Goal: Task Accomplishment & Management: Manage account settings

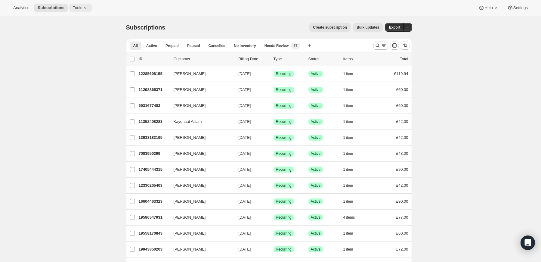
click at [82, 8] on icon at bounding box center [85, 8] width 6 height 6
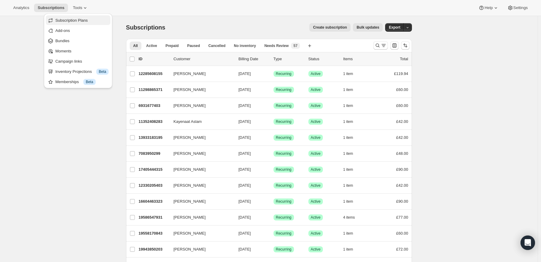
click at [70, 20] on span "Subscription Plans" at bounding box center [71, 20] width 32 height 5
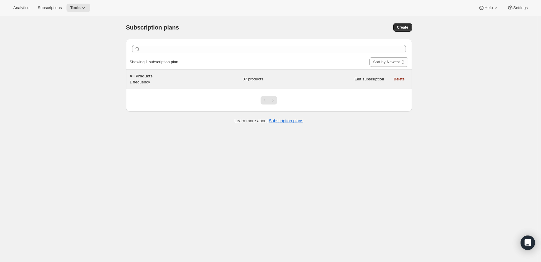
click at [258, 79] on link "37 products" at bounding box center [253, 79] width 20 height 6
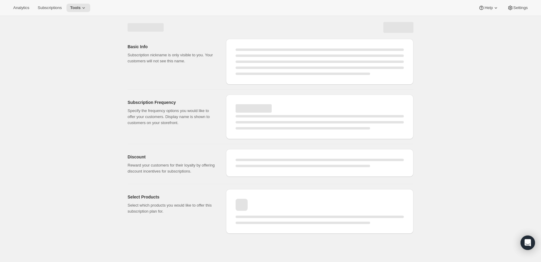
select select "WEEK"
select select "MONTH"
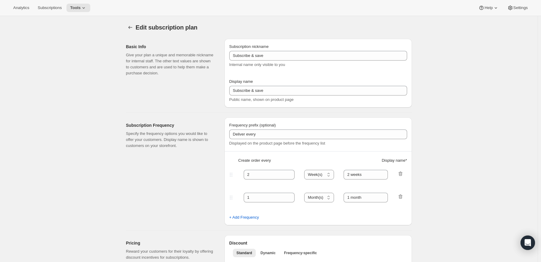
checkbox input "true"
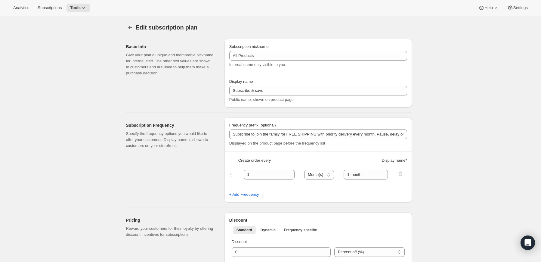
type input "All Products"
type input "Subscribe to join the family for FREE SHIPPING with priority delivery every mon…"
type input "1"
select select "MONTH"
type input "1 month"
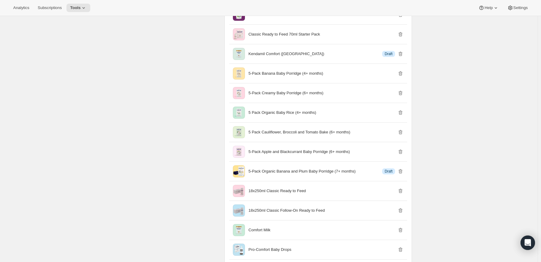
scroll to position [692, 0]
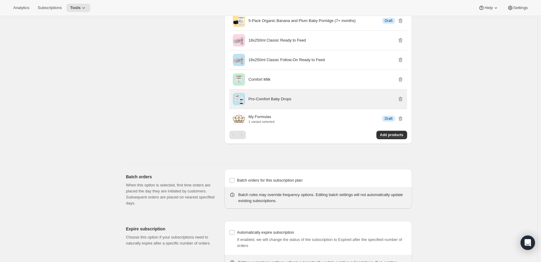
click at [330, 96] on div "Pro-Comfort Baby Drops" at bounding box center [326, 99] width 155 height 6
click at [308, 97] on div "Pro-Comfort Baby Drops" at bounding box center [326, 99] width 155 height 6
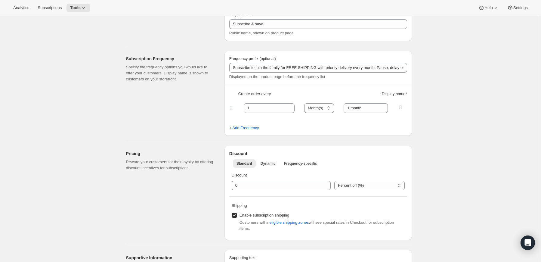
scroll to position [0, 0]
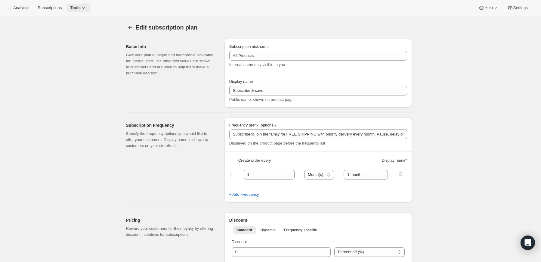
click at [81, 9] on icon at bounding box center [84, 8] width 6 height 6
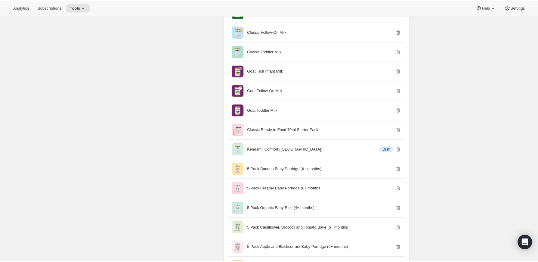
scroll to position [361, 0]
